Goal: Navigation & Orientation: Understand site structure

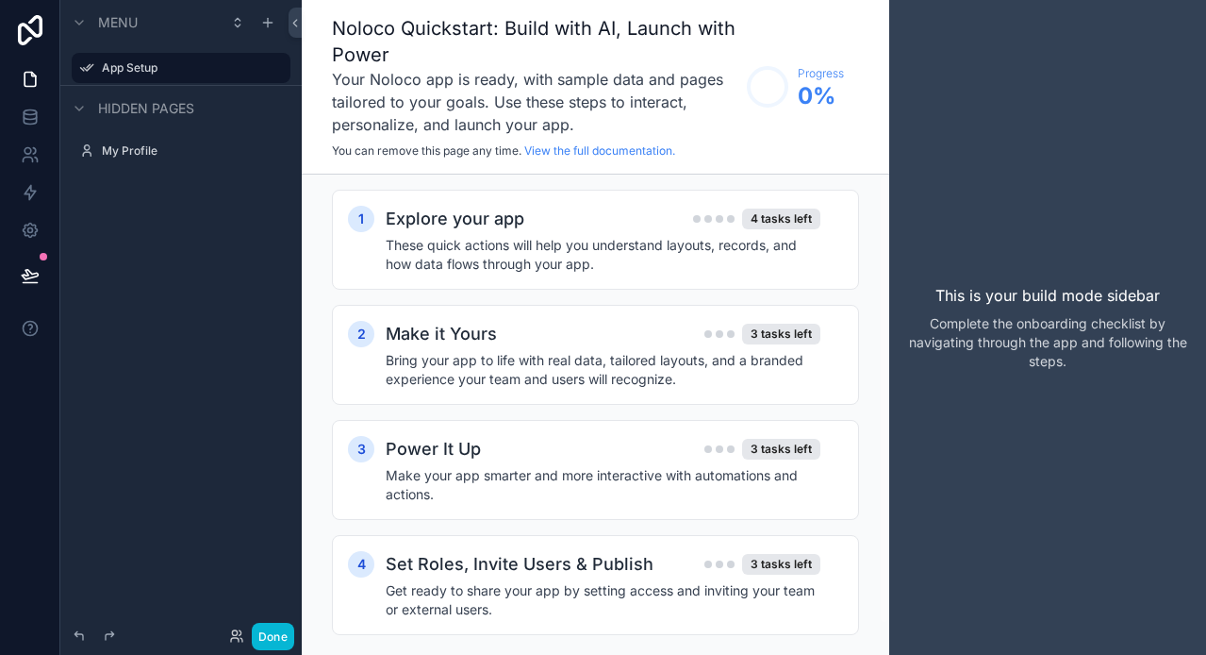
scroll to position [33, 0]
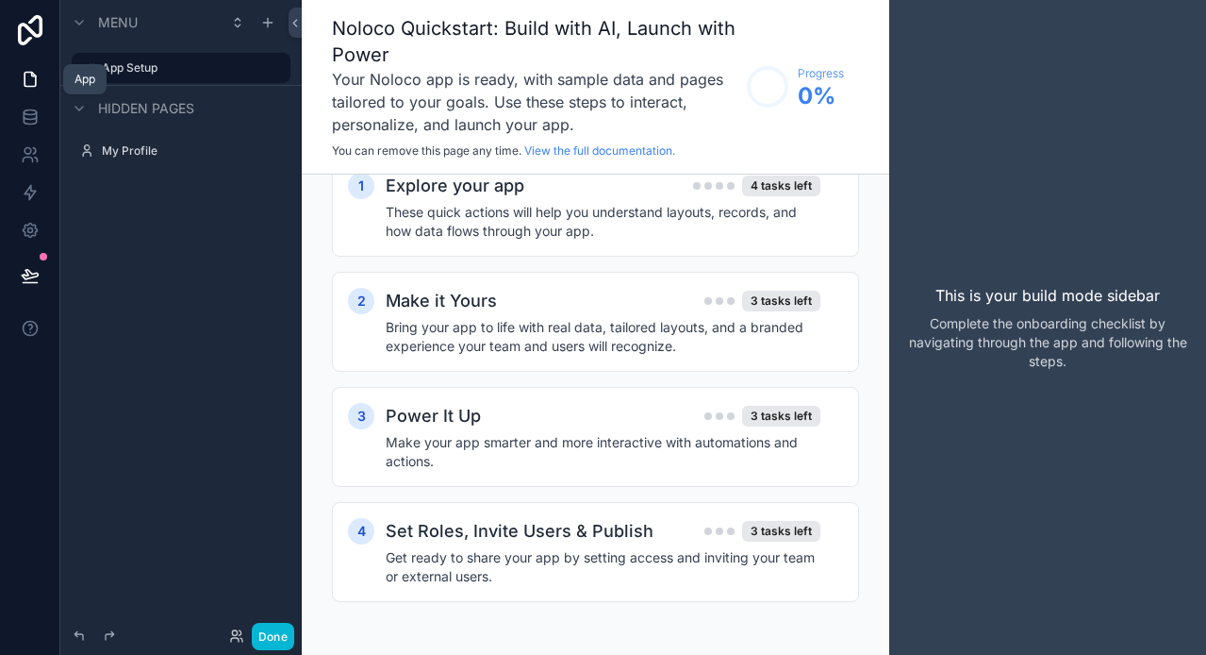
click at [25, 75] on icon at bounding box center [30, 79] width 19 height 19
click at [264, 14] on div "scrollable content" at bounding box center [268, 22] width 23 height 23
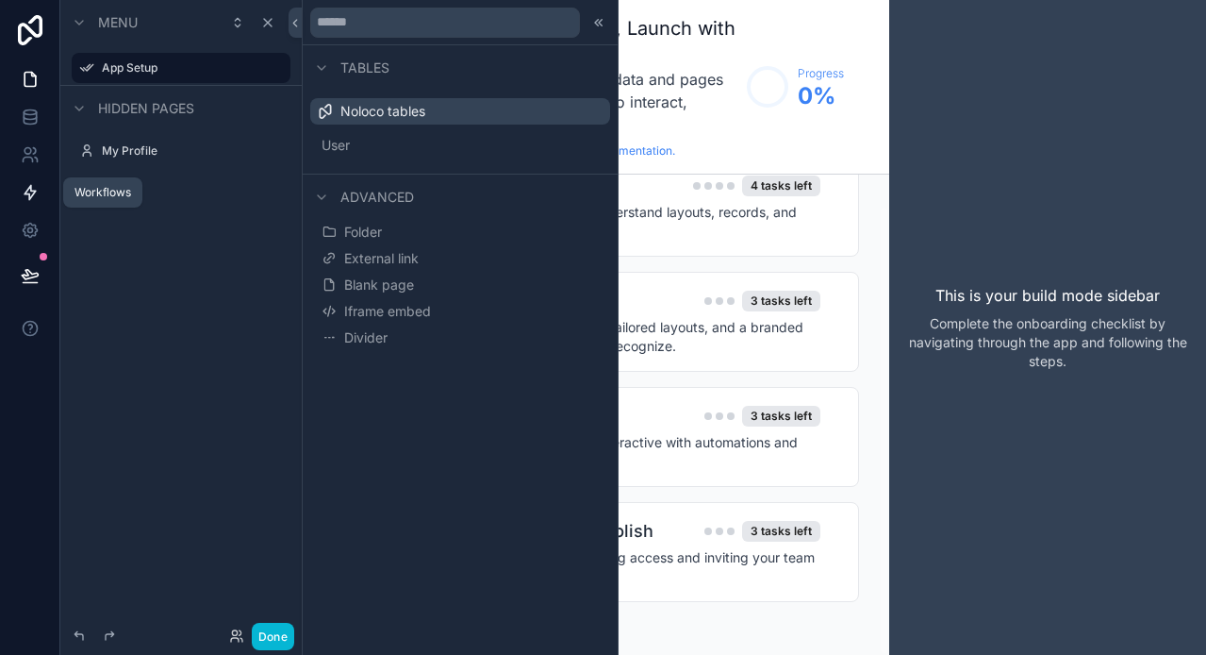
click at [26, 184] on icon at bounding box center [30, 192] width 19 height 19
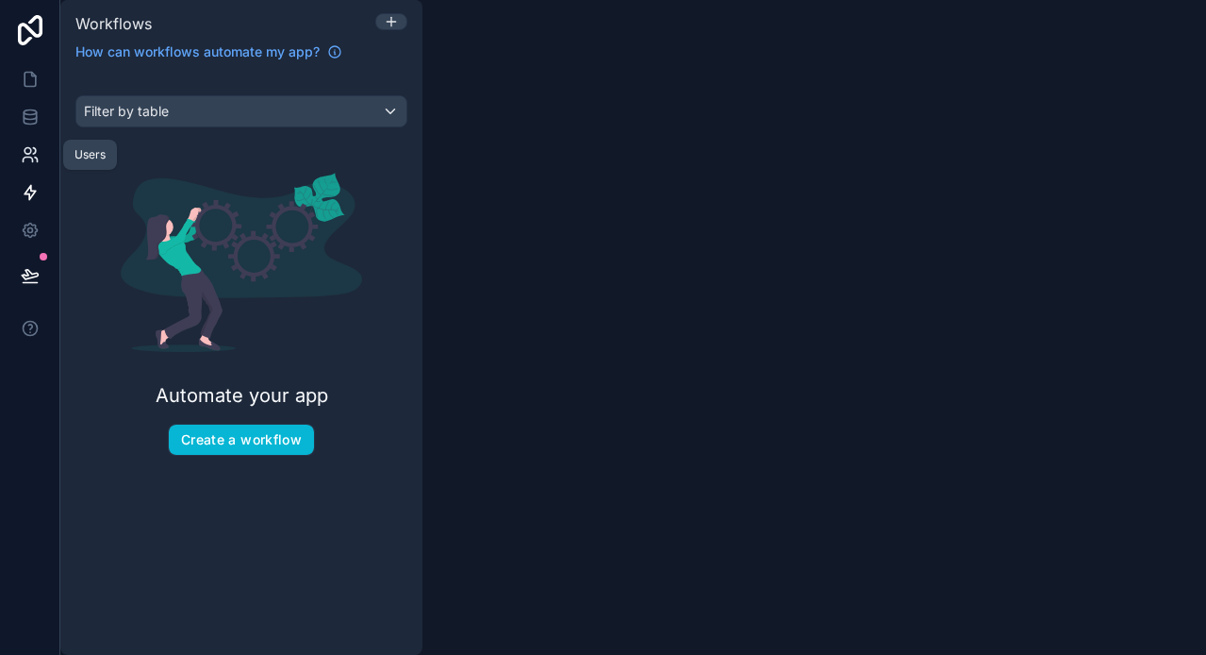
click at [30, 153] on icon at bounding box center [30, 154] width 19 height 19
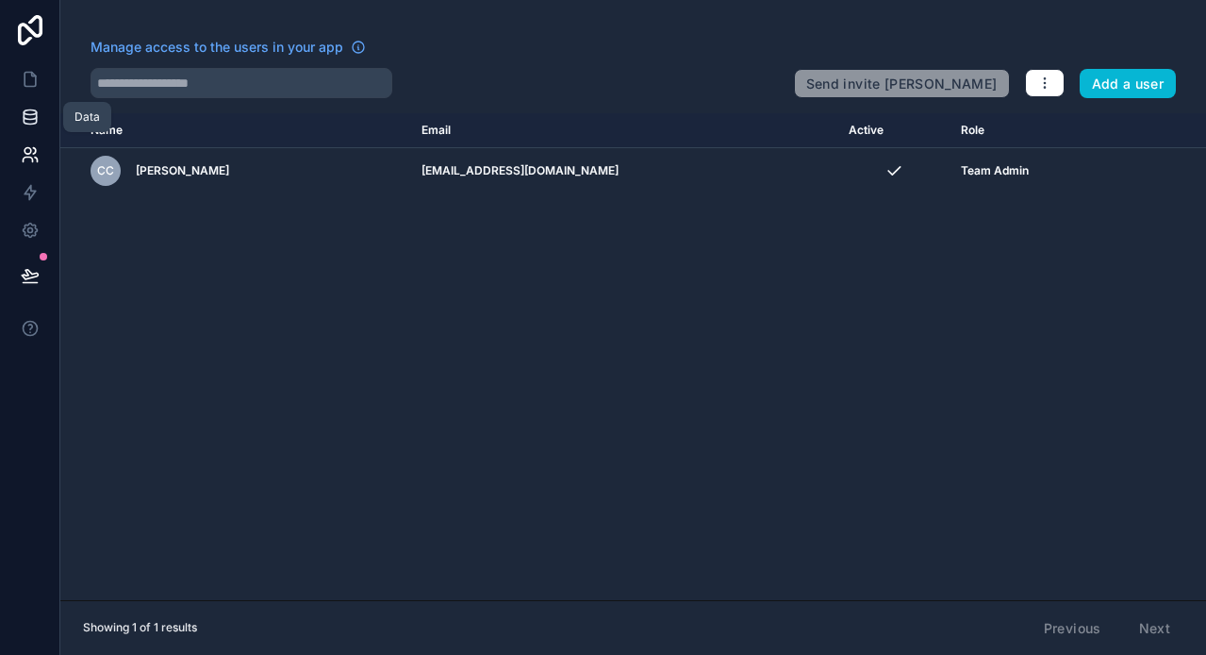
click at [31, 118] on icon at bounding box center [30, 117] width 19 height 19
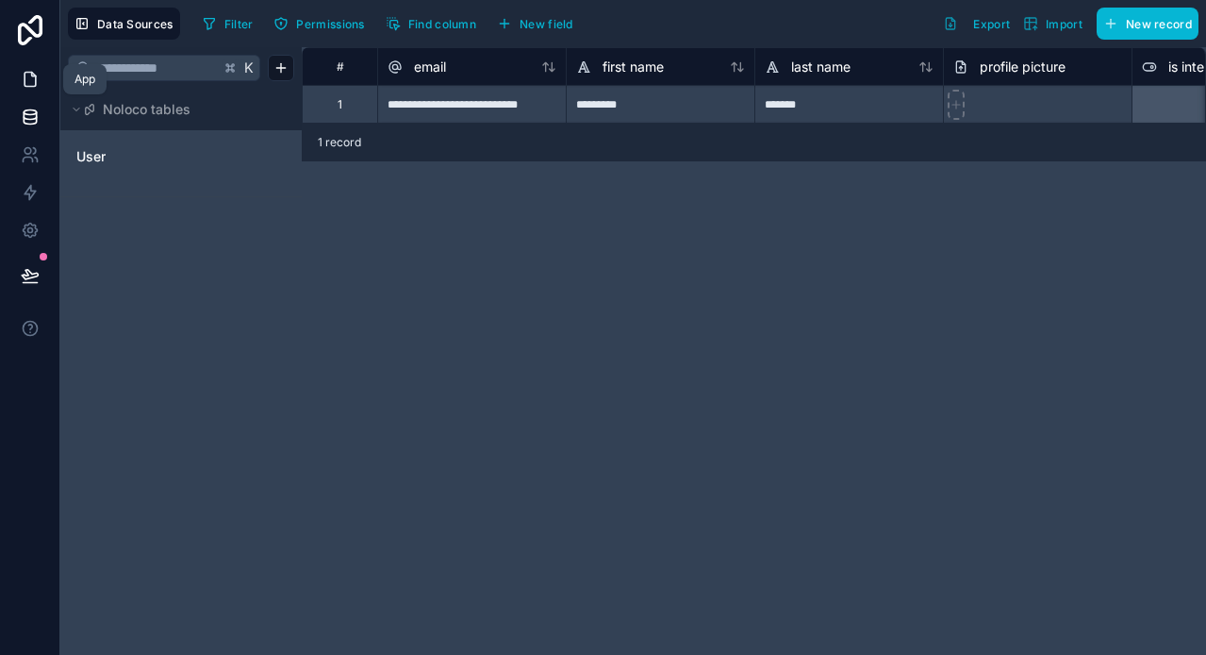
click at [32, 79] on icon at bounding box center [30, 79] width 19 height 19
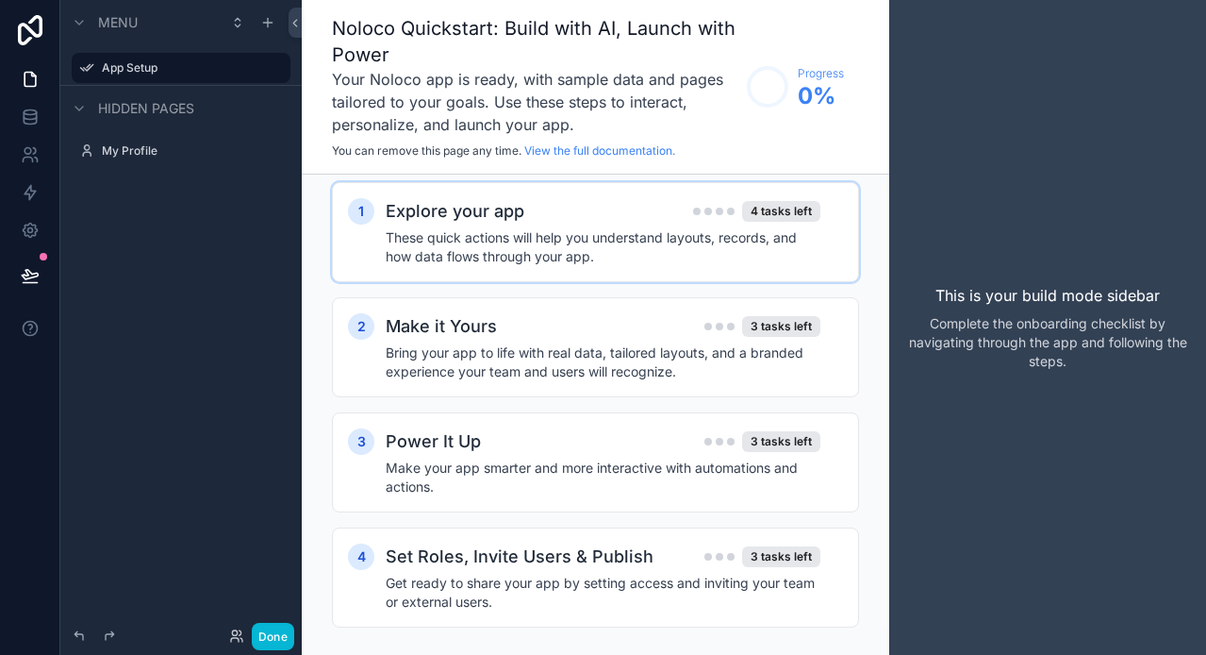
scroll to position [3, 0]
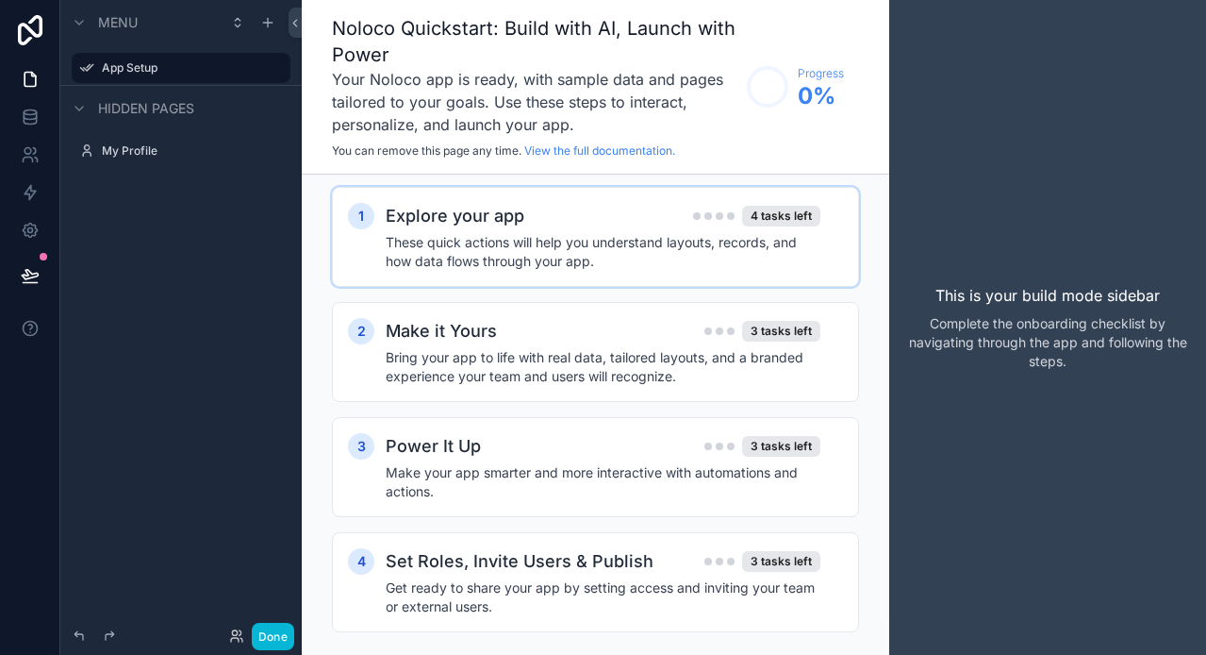
click at [441, 233] on h4 "These quick actions will help you understand layouts, records, and how data flo…" at bounding box center [603, 252] width 435 height 38
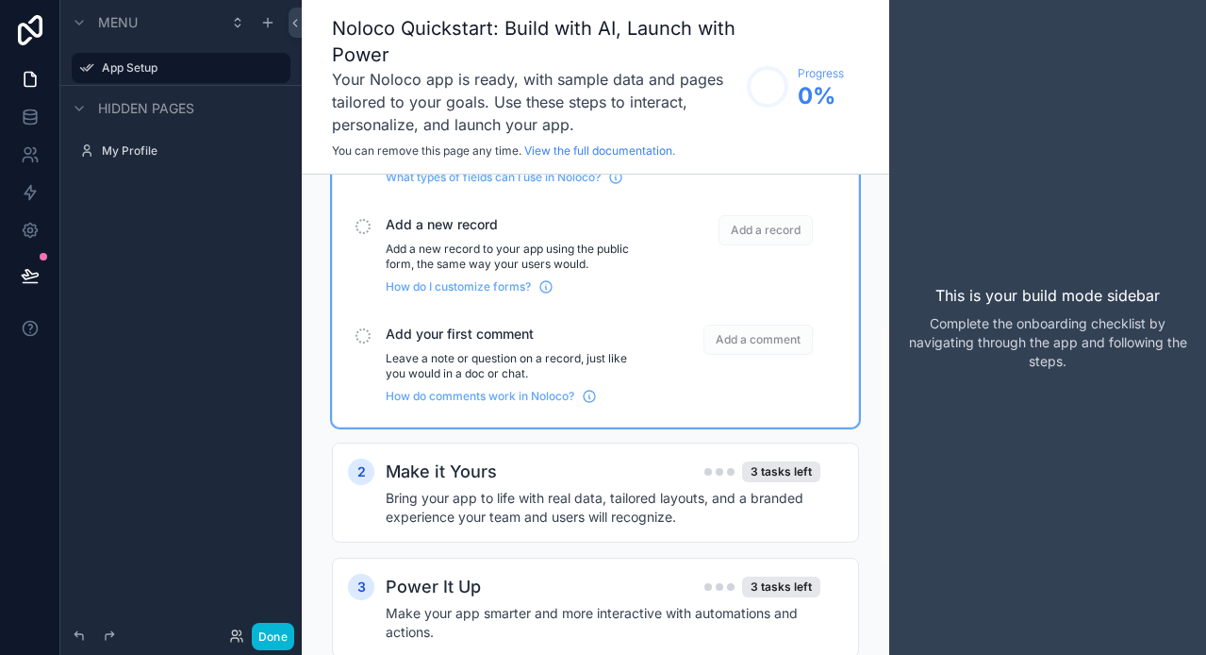
scroll to position [319, 0]
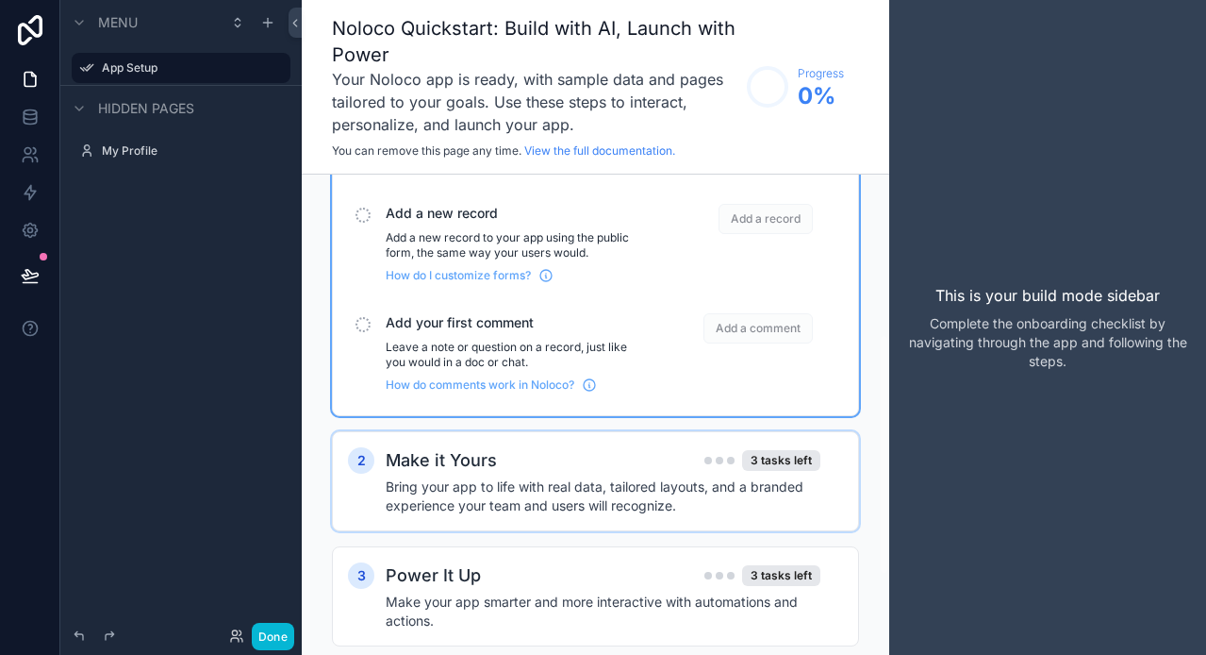
click at [454, 465] on h2 "Make it Yours" at bounding box center [441, 460] width 111 height 26
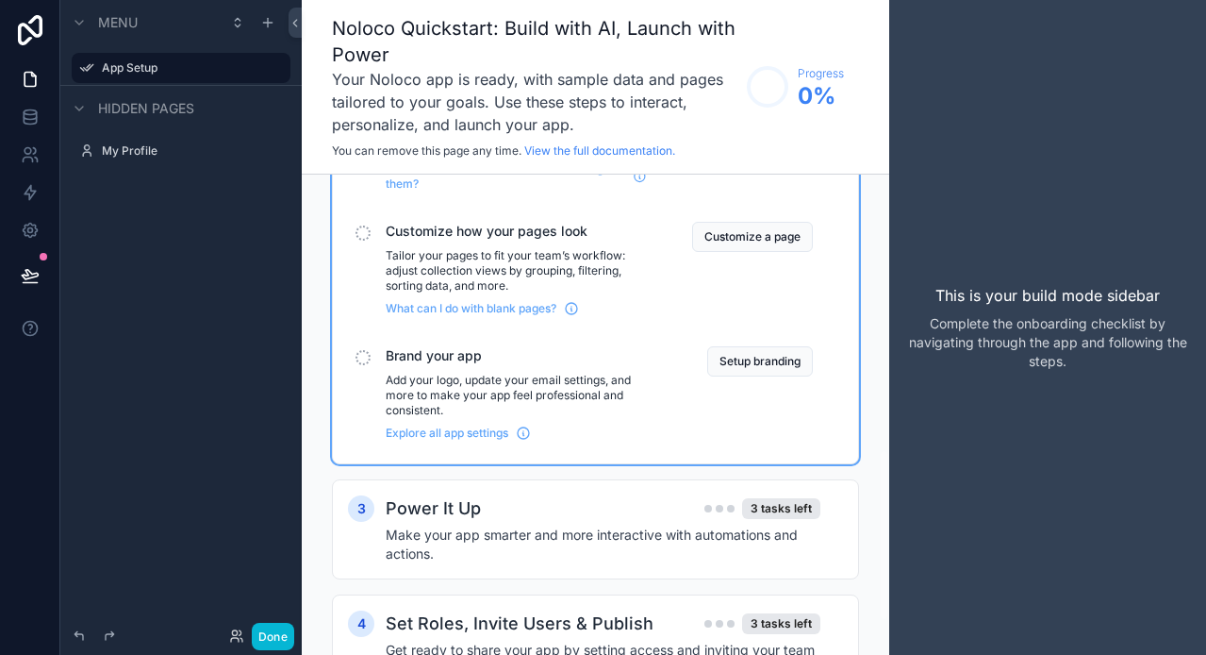
scroll to position [768, 0]
click at [743, 237] on button "Customize a page" at bounding box center [752, 236] width 121 height 30
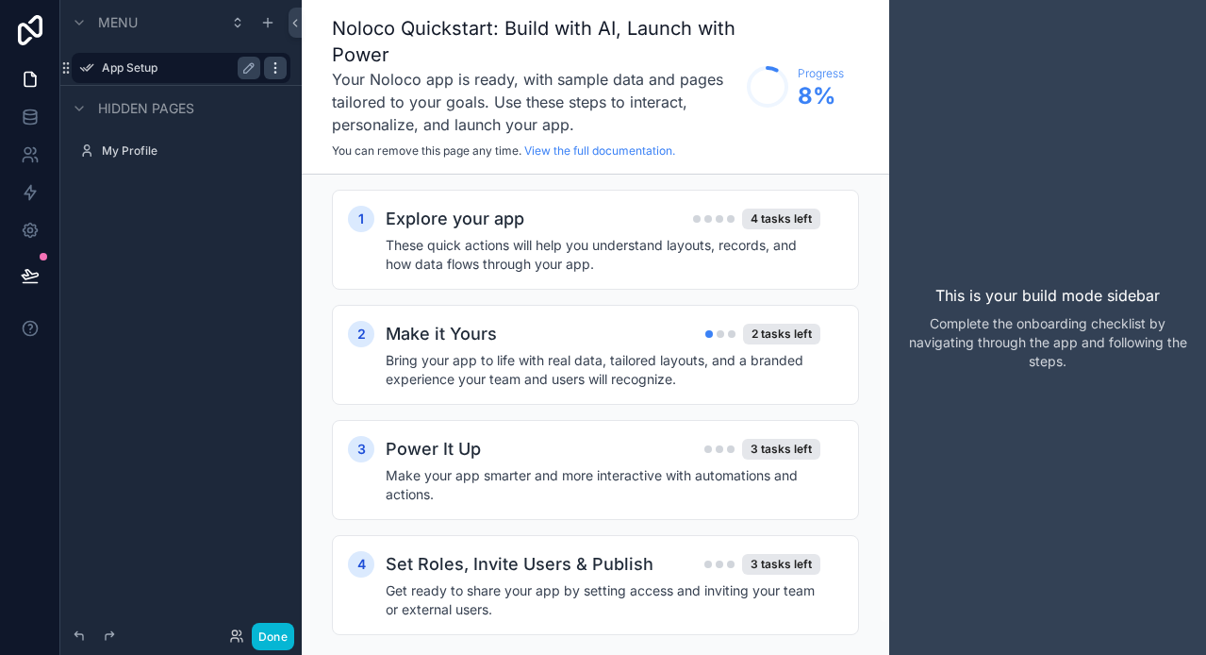
click at [279, 66] on icon "scrollable content" at bounding box center [275, 67] width 15 height 15
click at [249, 65] on icon "scrollable content" at bounding box center [248, 67] width 9 height 9
click at [249, 68] on icon "scrollable content" at bounding box center [248, 67] width 15 height 15
click at [191, 74] on label "App Setup" at bounding box center [177, 67] width 151 height 15
click at [181, 68] on label "App Setup" at bounding box center [177, 67] width 151 height 15
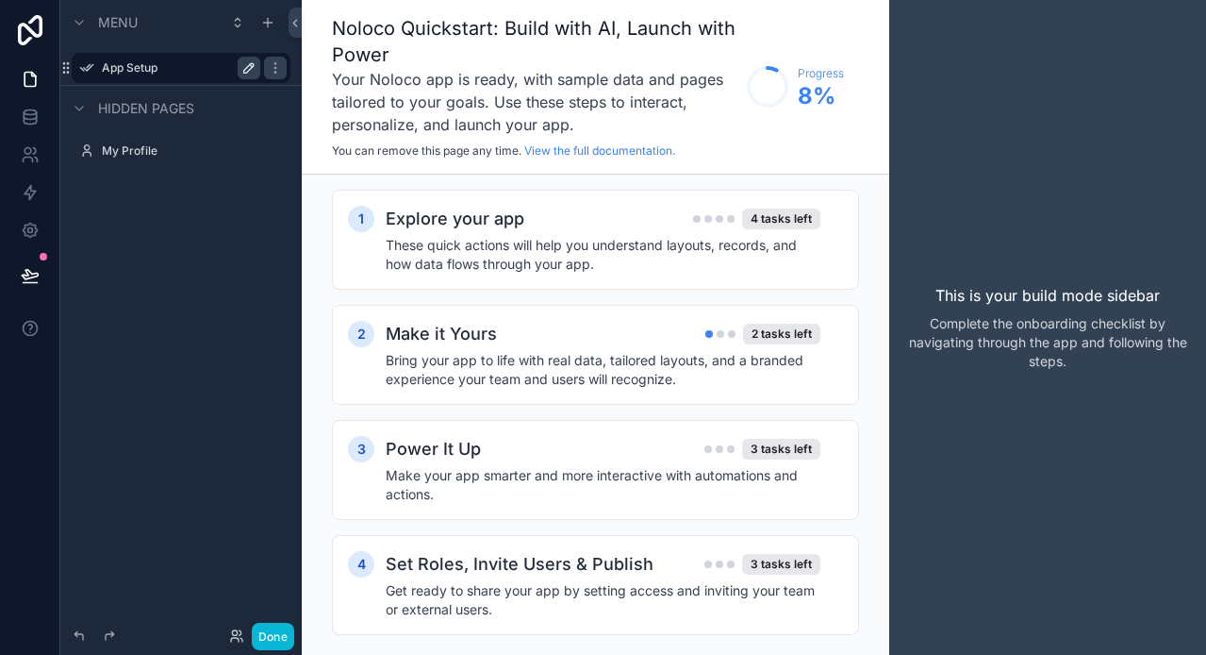
click at [201, 213] on div "Menu App Setup Hidden pages My Profile" at bounding box center [180, 316] width 241 height 632
click at [36, 82] on icon at bounding box center [30, 79] width 19 height 19
click at [29, 74] on icon at bounding box center [30, 79] width 19 height 19
click at [275, 24] on icon "scrollable content" at bounding box center [267, 22] width 15 height 15
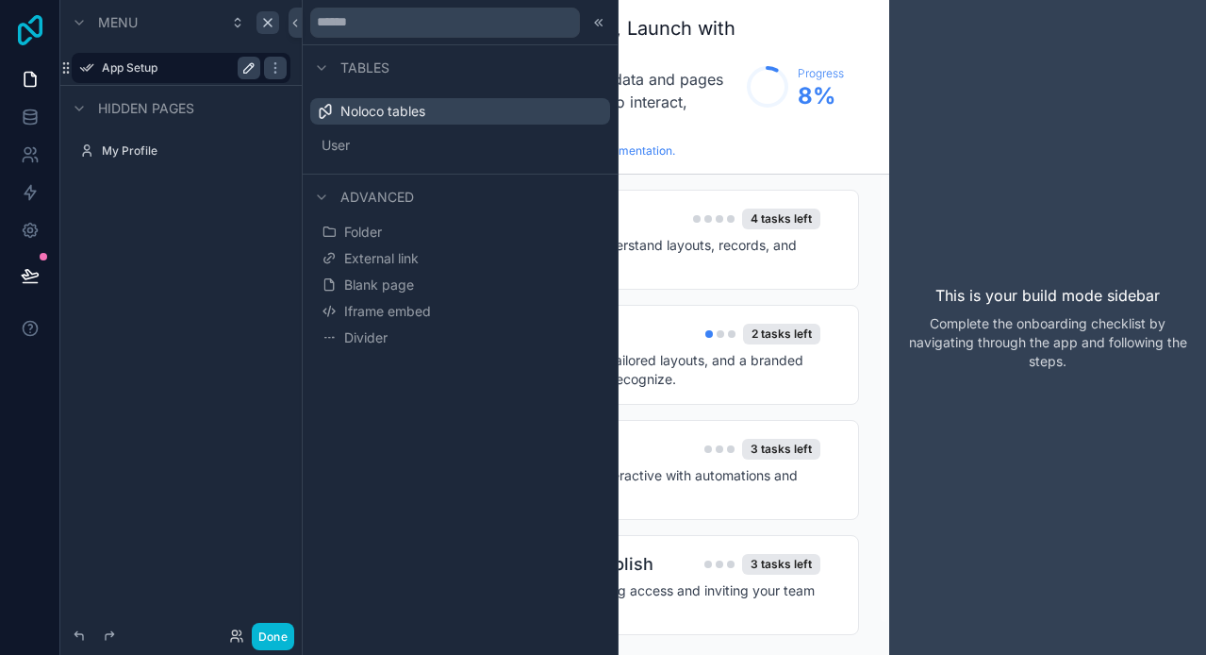
click at [19, 32] on icon at bounding box center [30, 30] width 25 height 30
